Goal: Information Seeking & Learning: Learn about a topic

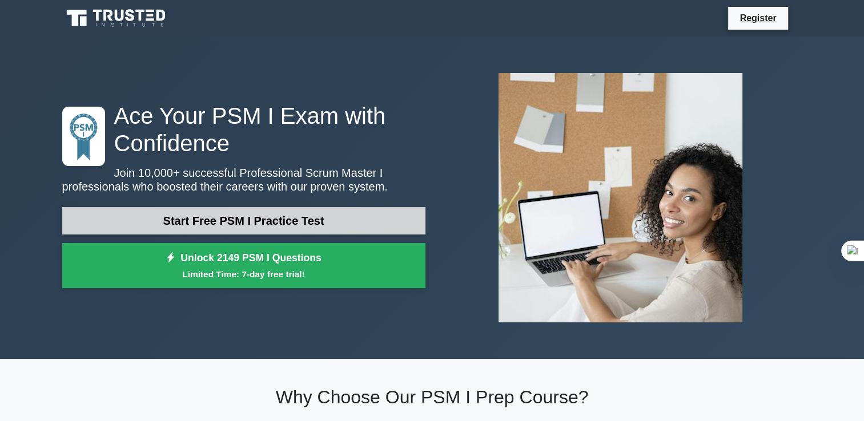
click at [314, 217] on link "Start Free PSM I Practice Test" at bounding box center [243, 220] width 363 height 27
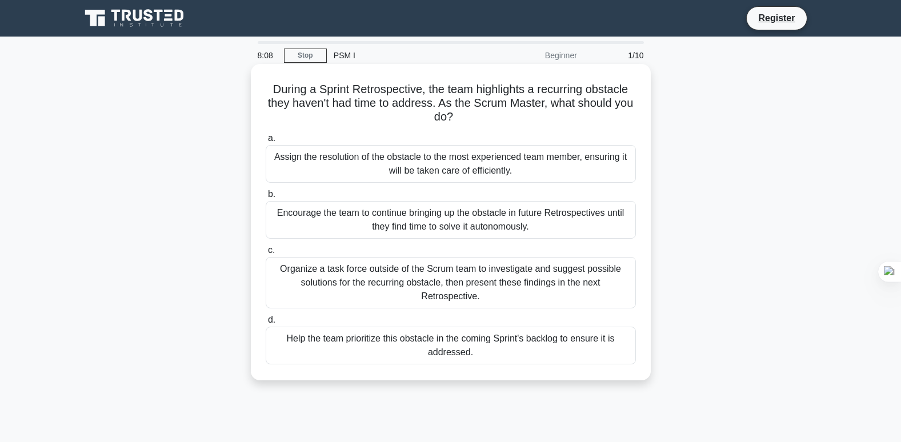
click at [487, 279] on div "Organize a task force outside of the Scrum team to investigate and suggest poss…" at bounding box center [451, 282] width 370 height 51
click at [266, 254] on input "c. Organize a task force outside of the Scrum team to investigate and suggest p…" at bounding box center [266, 250] width 0 height 7
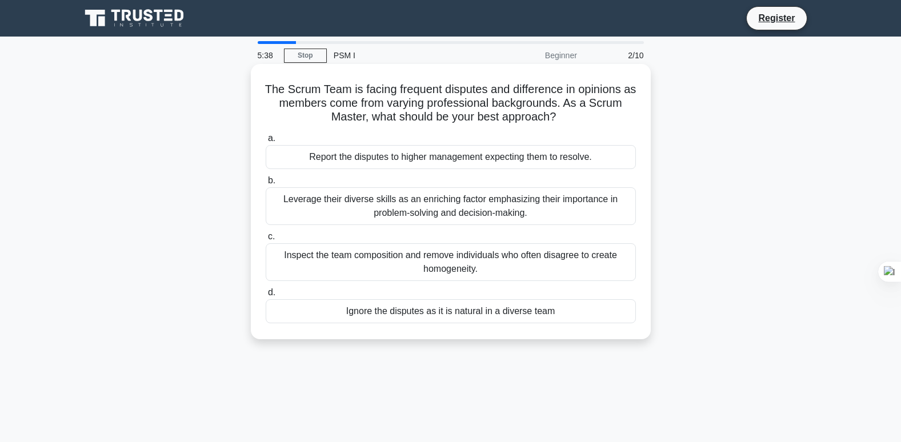
click at [473, 264] on div "Inspect the team composition and remove individuals who often disagree to creat…" at bounding box center [451, 262] width 370 height 38
click at [266, 240] on input "c. Inspect the team composition and remove individuals who often disagree to cr…" at bounding box center [266, 236] width 0 height 7
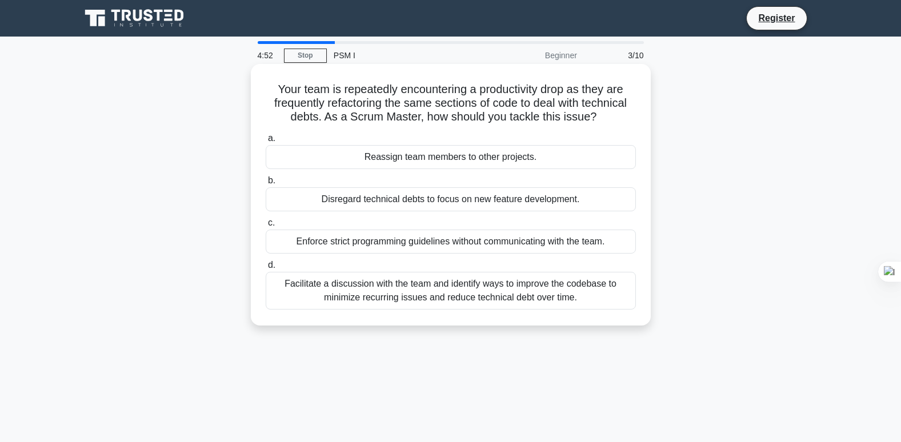
click at [487, 295] on div "Facilitate a discussion with the team and identify ways to improve the codebase…" at bounding box center [451, 291] width 370 height 38
click at [266, 269] on input "d. Facilitate a discussion with the team and identify ways to improve the codeb…" at bounding box center [266, 265] width 0 height 7
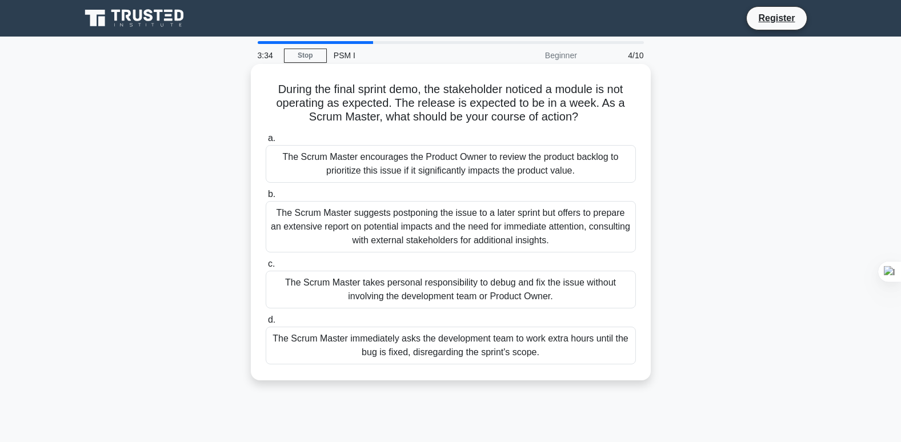
click at [489, 230] on div "The Scrum Master suggests postponing the issue to a later sprint but offers to …" at bounding box center [451, 226] width 370 height 51
click at [266, 198] on input "b. The Scrum Master suggests postponing the issue to a later sprint but offers …" at bounding box center [266, 194] width 0 height 7
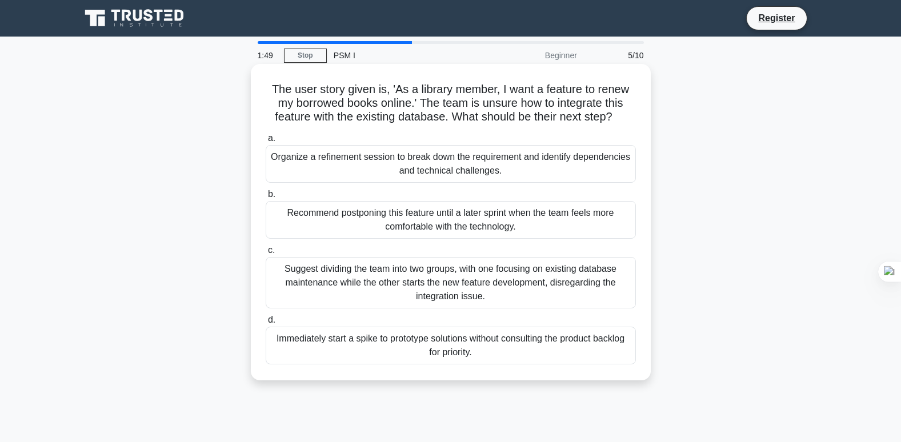
click at [439, 163] on div "Organize a refinement session to break down the requirement and identify depend…" at bounding box center [451, 164] width 370 height 38
click at [266, 142] on input "a. Organize a refinement session to break down the requirement and identify dep…" at bounding box center [266, 138] width 0 height 7
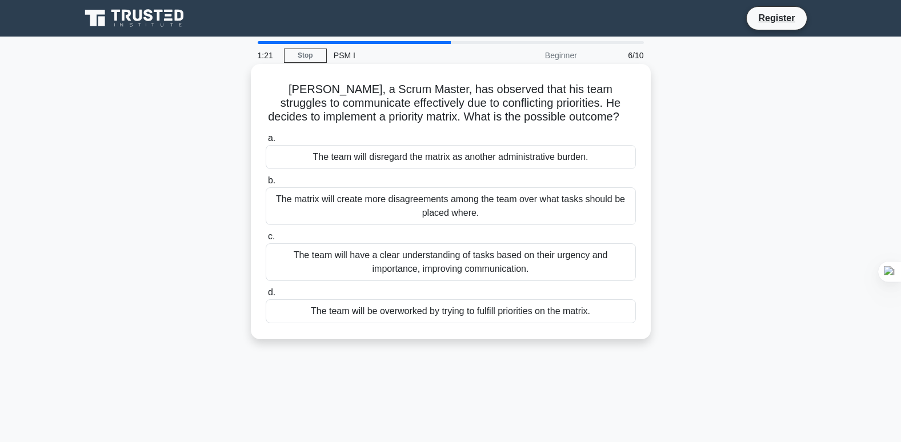
click at [460, 266] on div "The team will have a clear understanding of tasks based on their urgency and im…" at bounding box center [451, 262] width 370 height 38
click at [266, 240] on input "c. The team will have a clear understanding of tasks based on their urgency and…" at bounding box center [266, 236] width 0 height 7
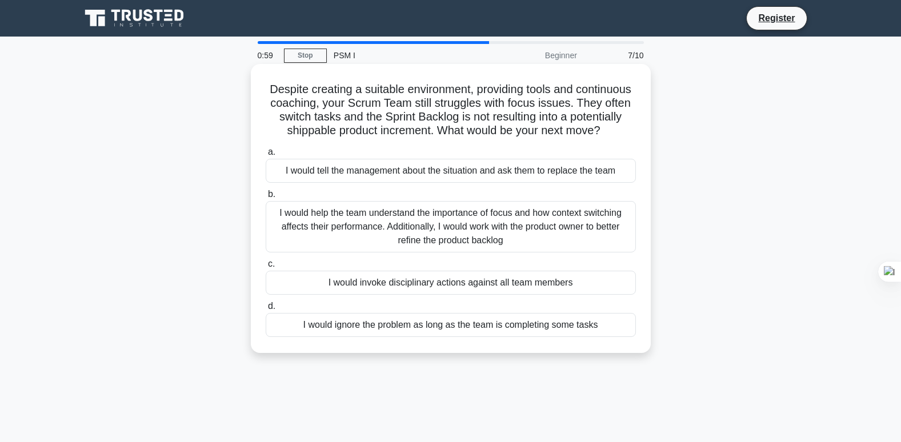
click at [485, 244] on div "I would help the team understand the importance of focus and how context switch…" at bounding box center [451, 226] width 370 height 51
click at [266, 198] on input "b. I would help the team understand the importance of focus and how context swi…" at bounding box center [266, 194] width 0 height 7
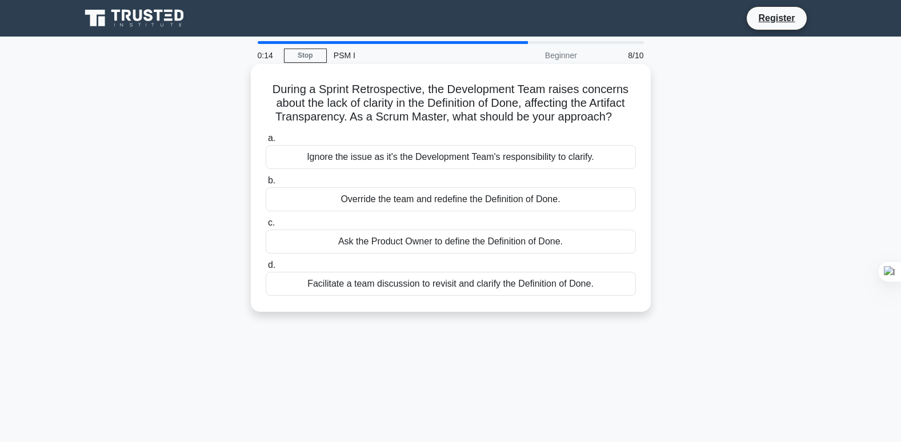
click at [460, 282] on div "Facilitate a team discussion to revisit and clarify the Definition of Done." at bounding box center [451, 284] width 370 height 24
click at [266, 269] on input "d. Facilitate a team discussion to revisit and clarify the Definition of Done." at bounding box center [266, 265] width 0 height 7
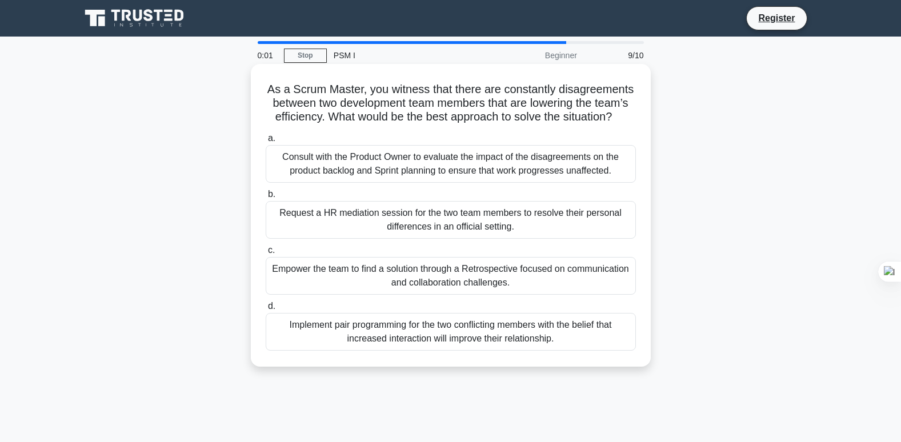
click at [425, 274] on div "Empower the team to find a solution through a Retrospective focused on communic…" at bounding box center [451, 276] width 370 height 38
click at [266, 254] on input "c. Empower the team to find a solution through a Retrospective focused on commu…" at bounding box center [266, 250] width 0 height 7
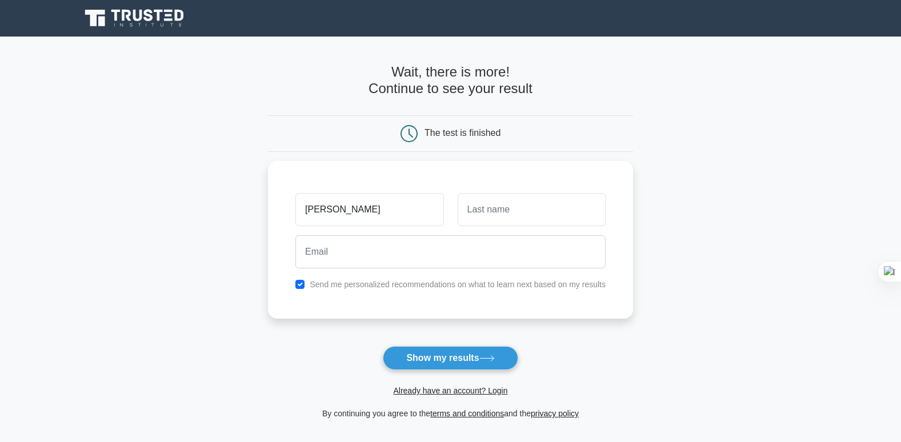
type input "[PERSON_NAME]"
type input "Duong"
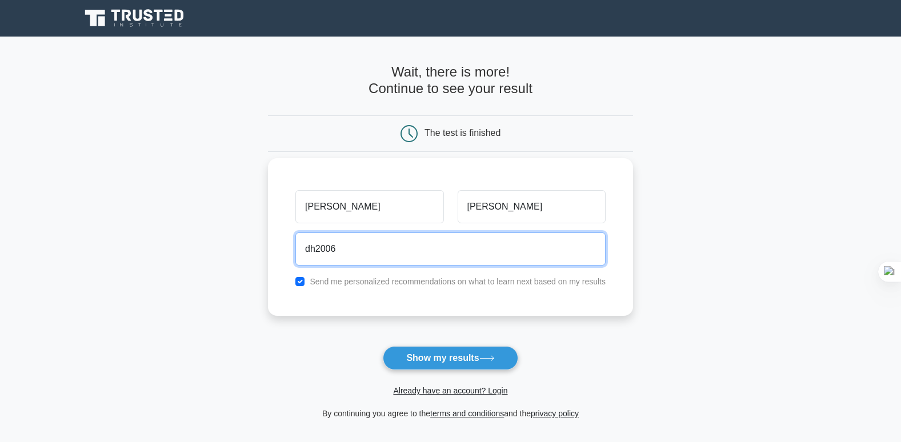
type input "dh20062014@gmail.com"
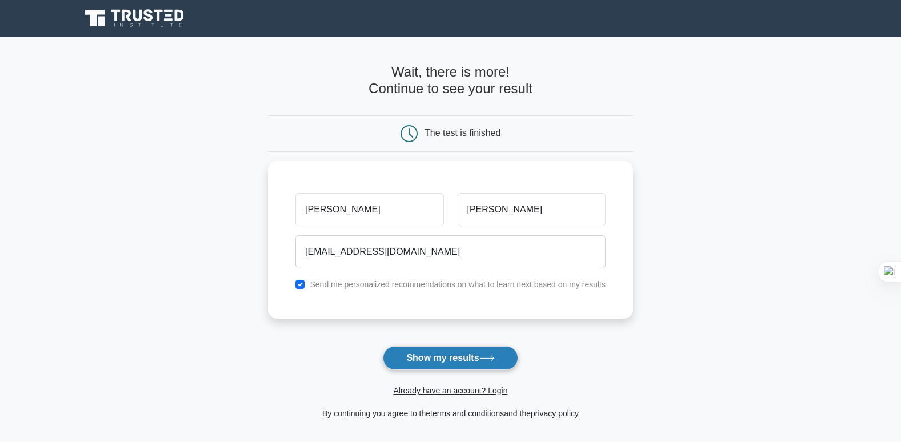
click at [460, 355] on button "Show my results" at bounding box center [450, 358] width 135 height 24
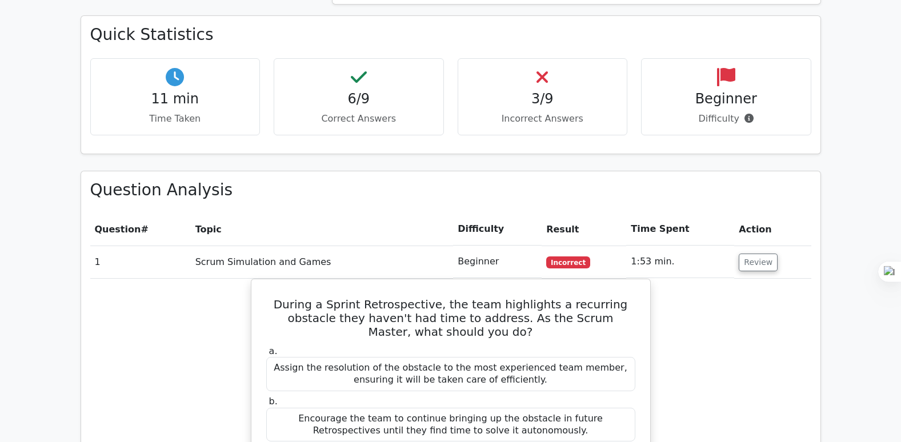
scroll to position [800, 0]
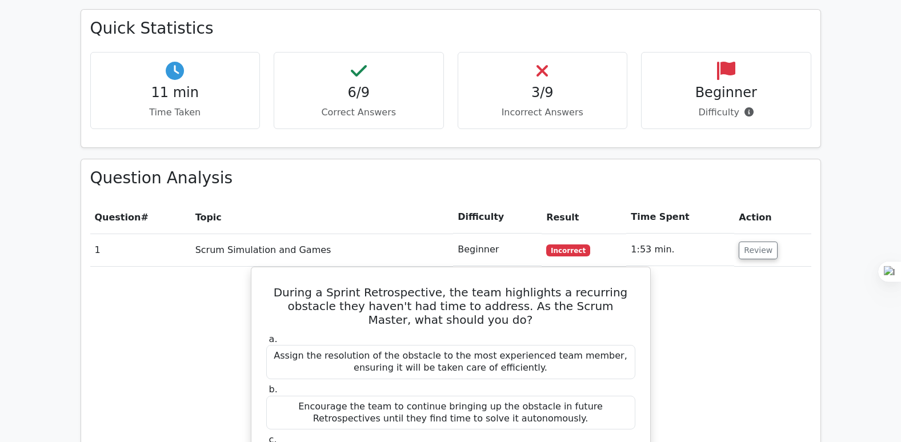
drag, startPoint x: 755, startPoint y: 222, endPoint x: 734, endPoint y: 306, distance: 86.4
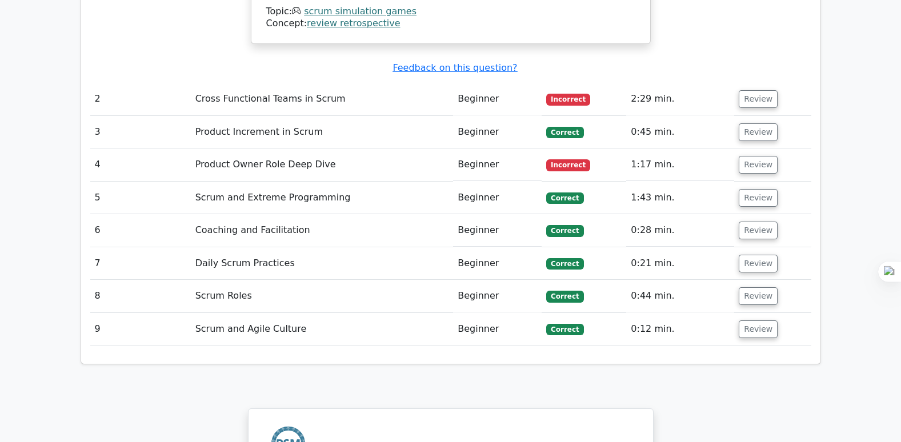
scroll to position [1428, 0]
